Goal: Navigation & Orientation: Find specific page/section

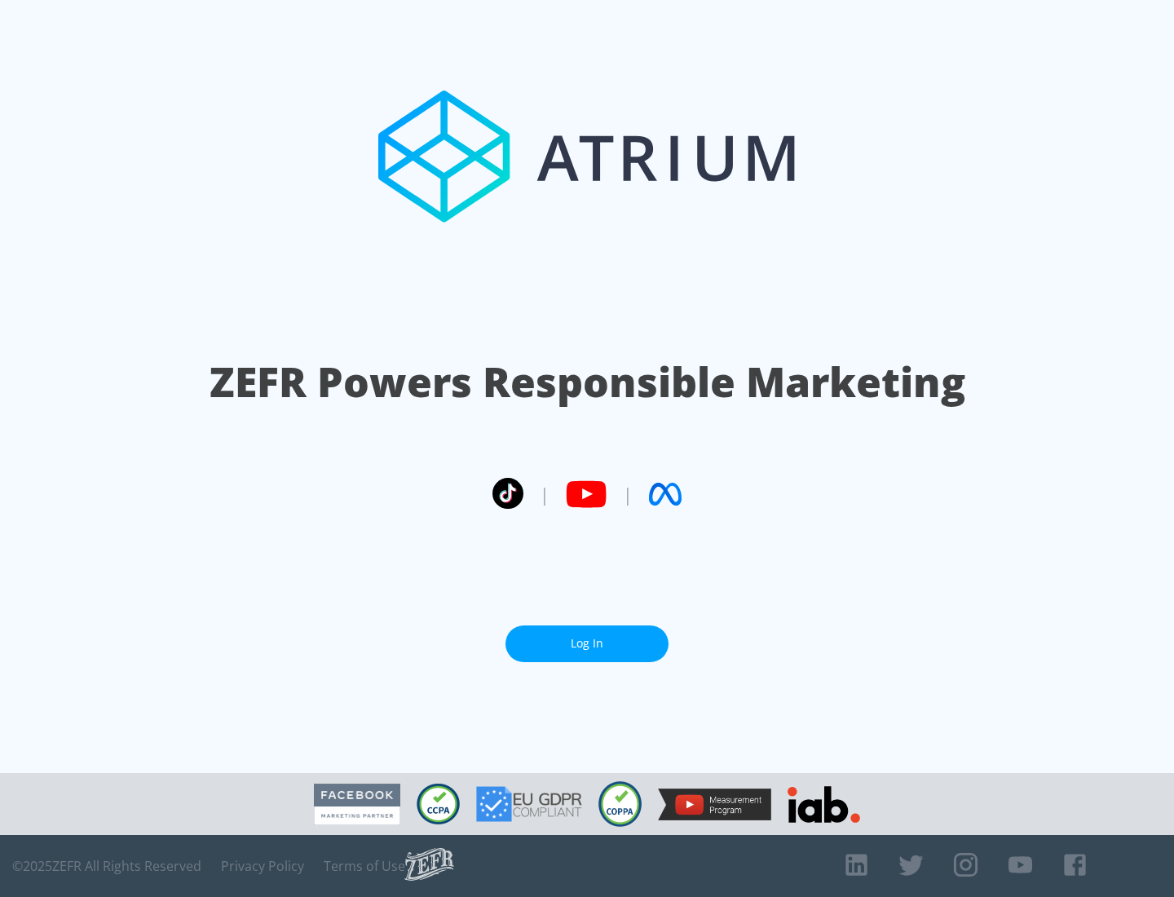
click at [587, 643] on link "Log In" at bounding box center [587, 643] width 163 height 37
